Goal: Go to known website: Access a specific website the user already knows

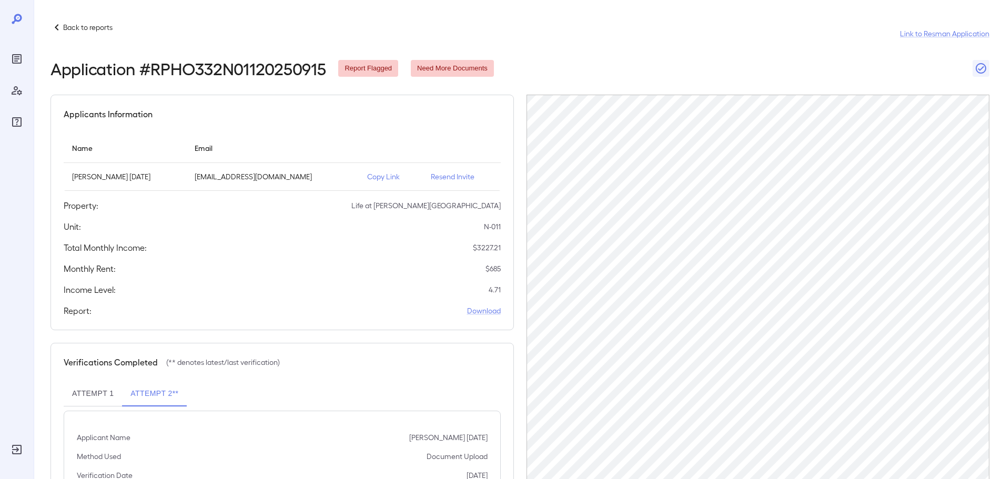
scroll to position [106, 0]
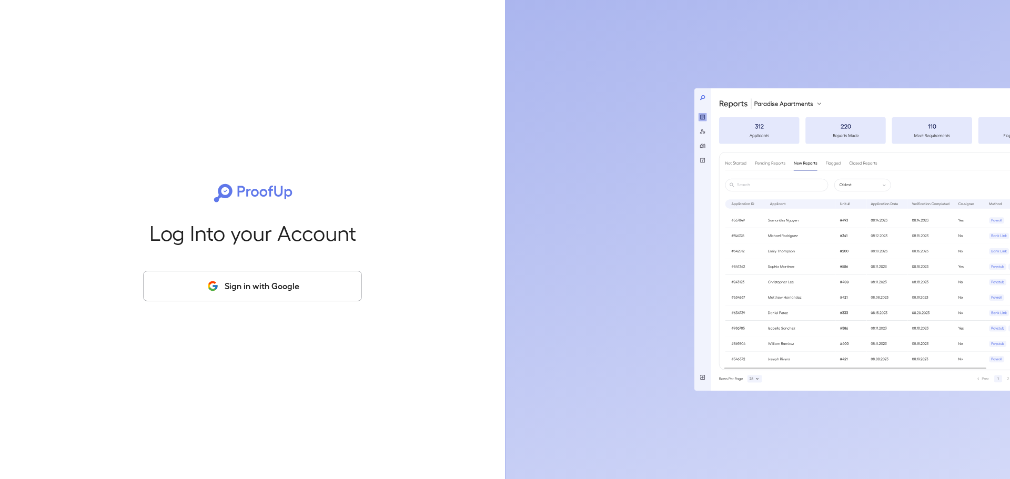
click at [224, 281] on button "Sign in with Google" at bounding box center [252, 286] width 219 height 30
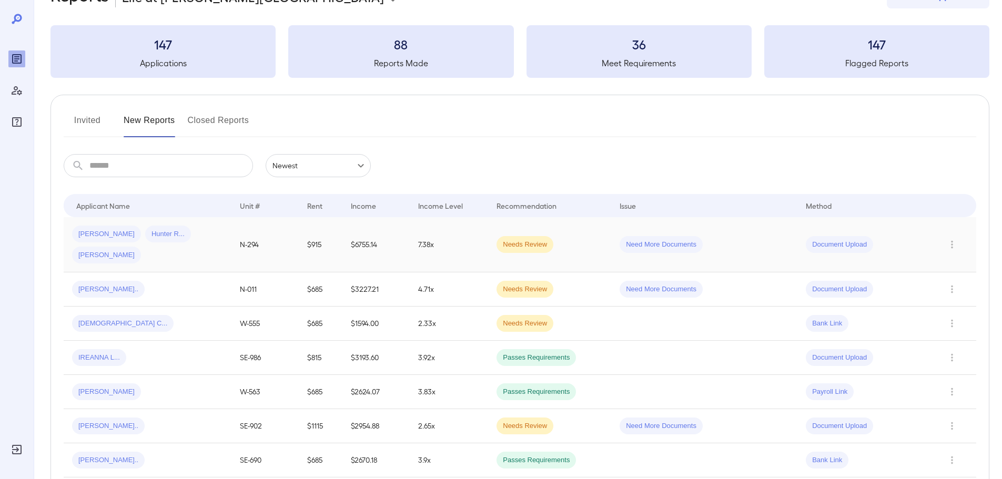
scroll to position [53, 0]
